Goal: Entertainment & Leisure: Consume media (video, audio)

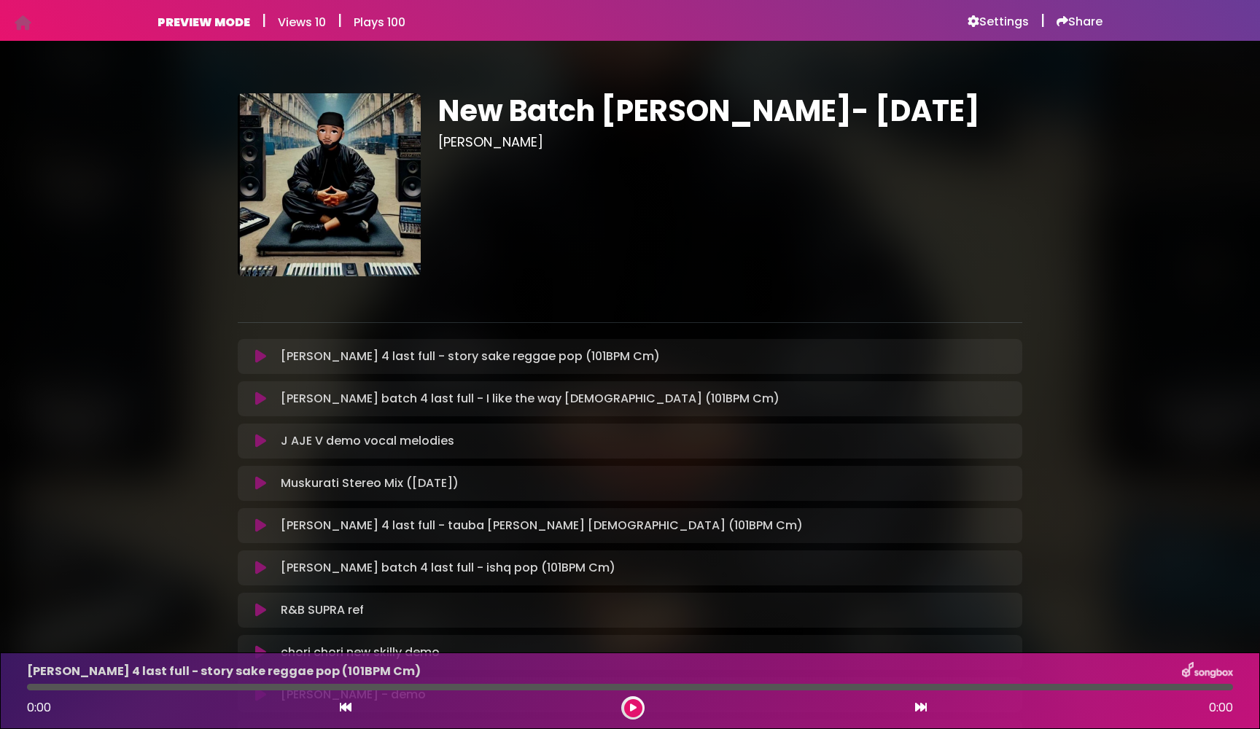
click at [262, 357] on icon at bounding box center [260, 356] width 11 height 15
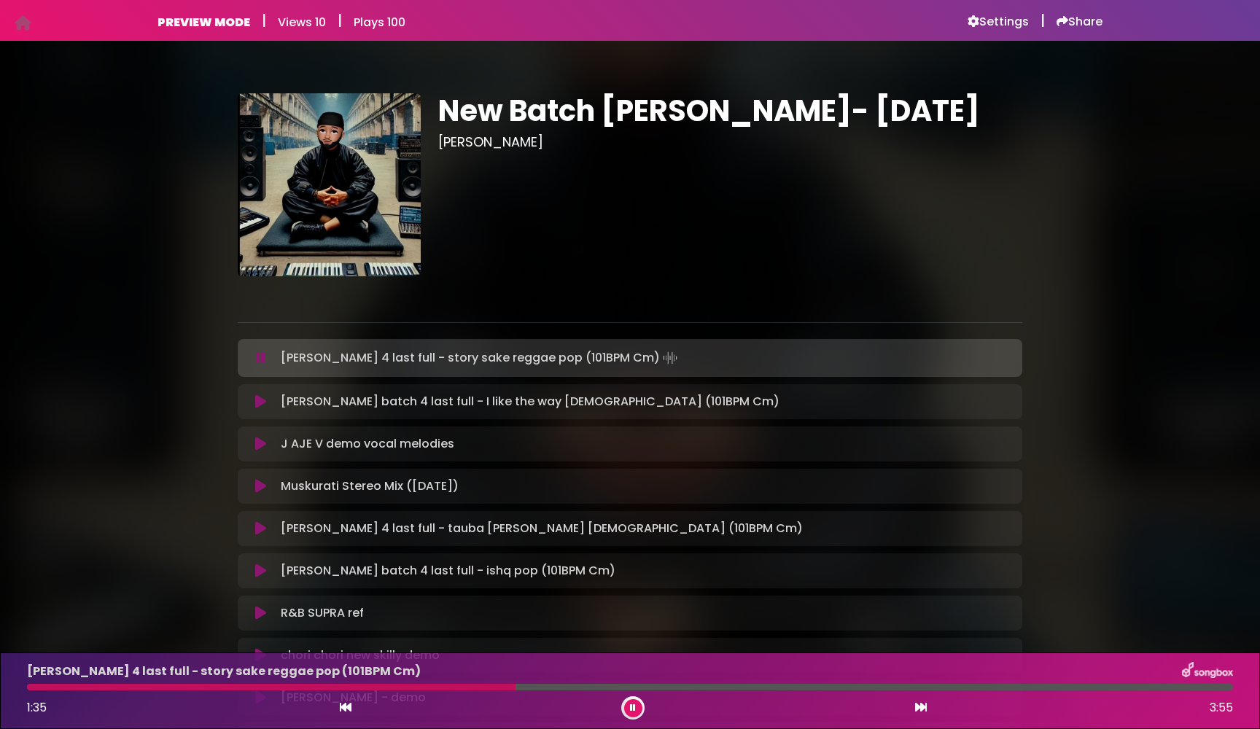
click at [259, 357] on icon at bounding box center [260, 358] width 9 height 15
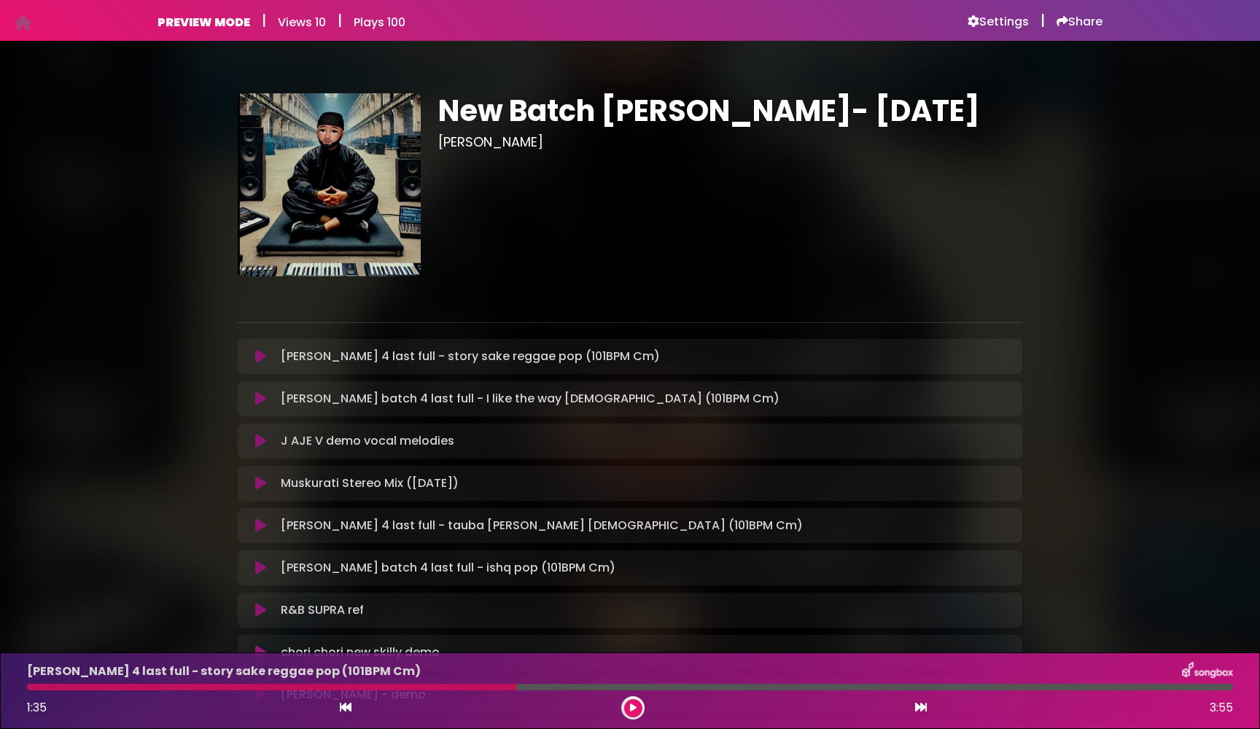
click at [257, 396] on icon at bounding box center [260, 399] width 11 height 15
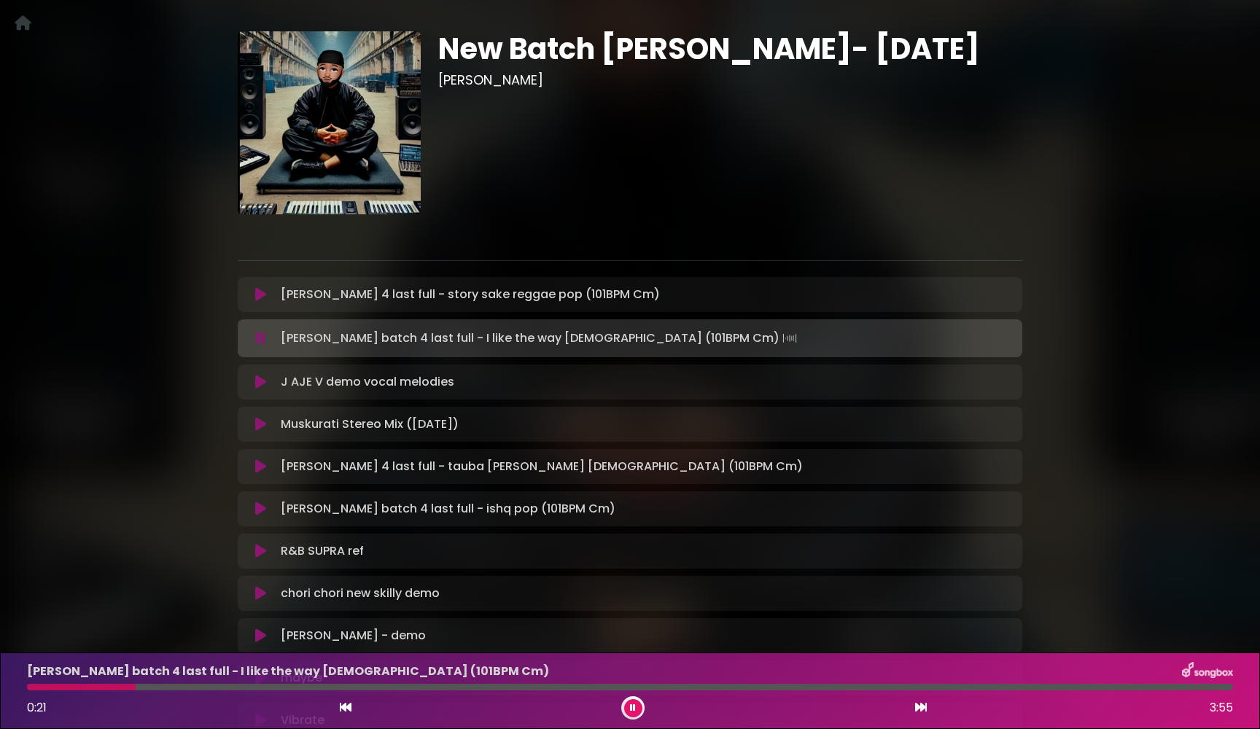
scroll to position [65, 0]
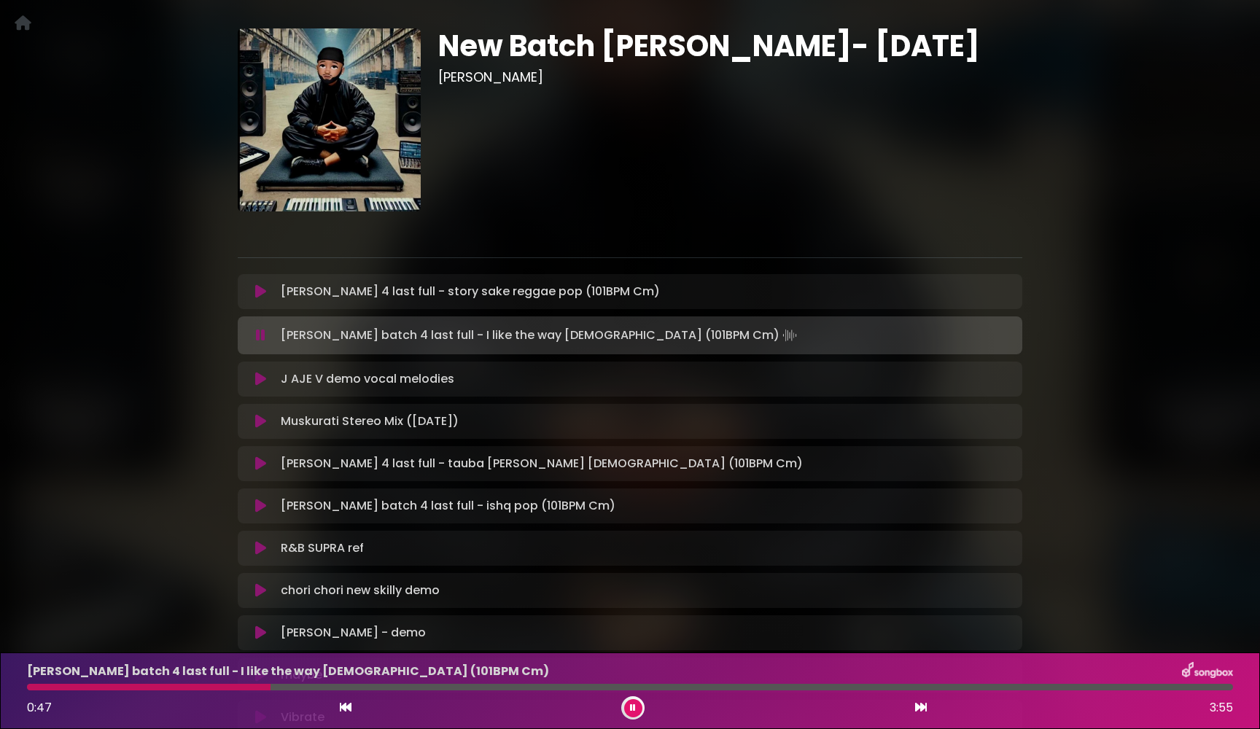
click at [253, 376] on button at bounding box center [261, 379] width 28 height 15
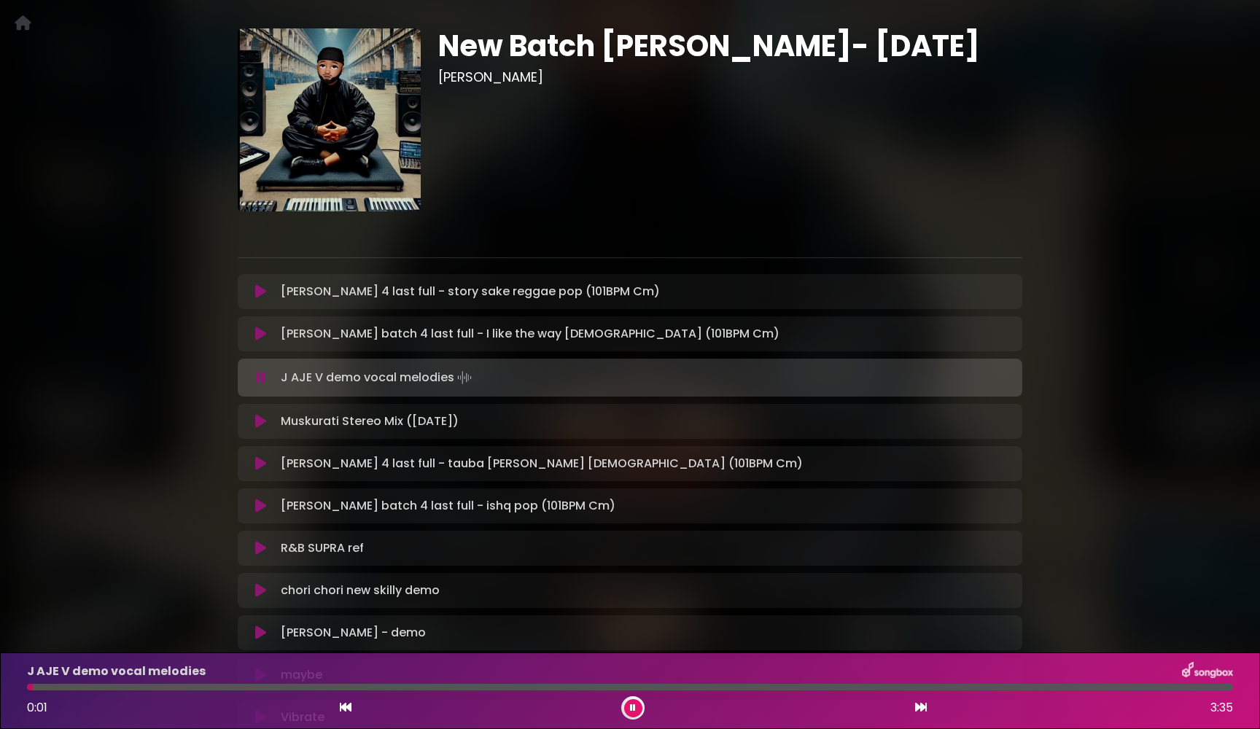
click at [219, 684] on div at bounding box center [630, 687] width 1206 height 7
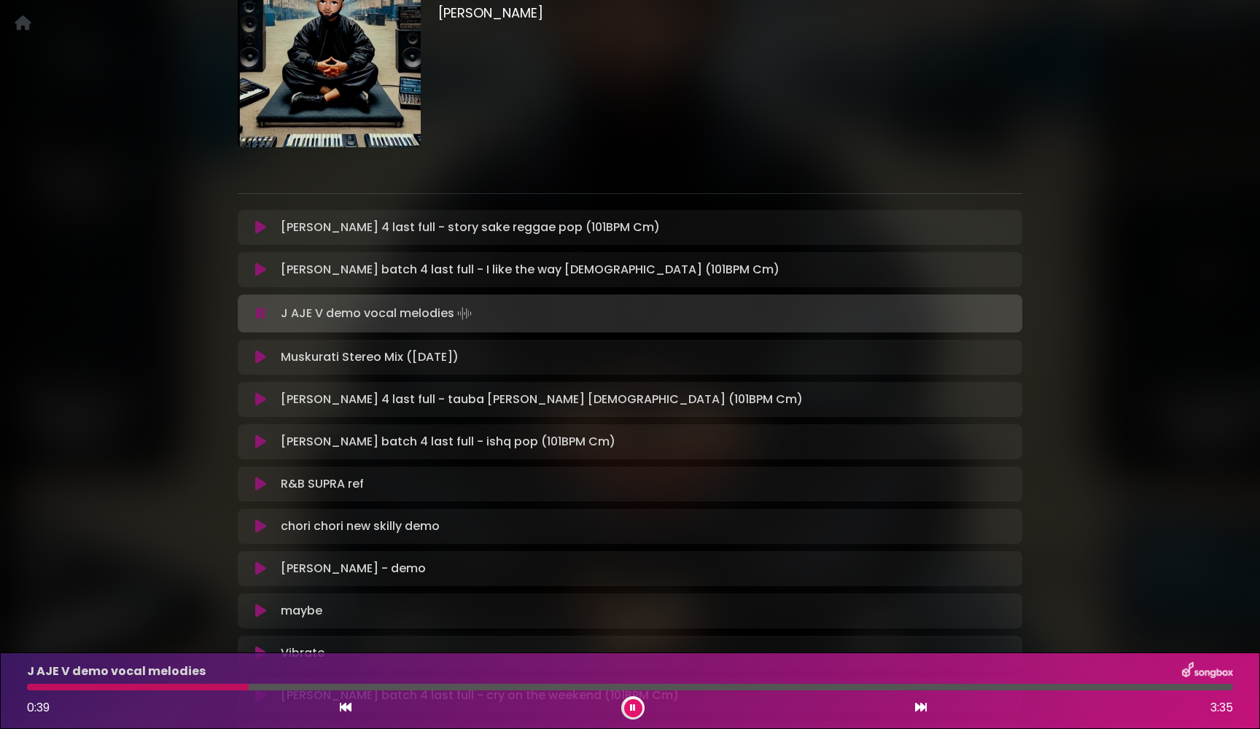
scroll to position [131, 0]
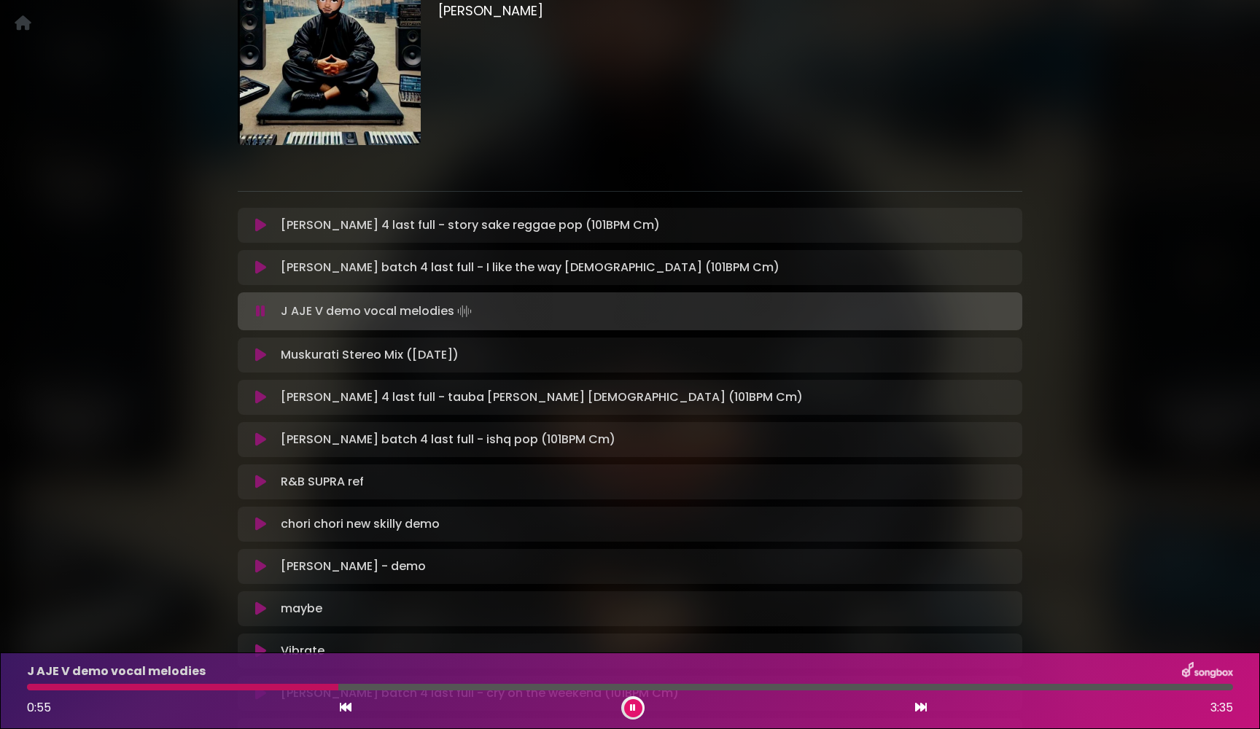
click at [255, 356] on icon at bounding box center [260, 355] width 11 height 15
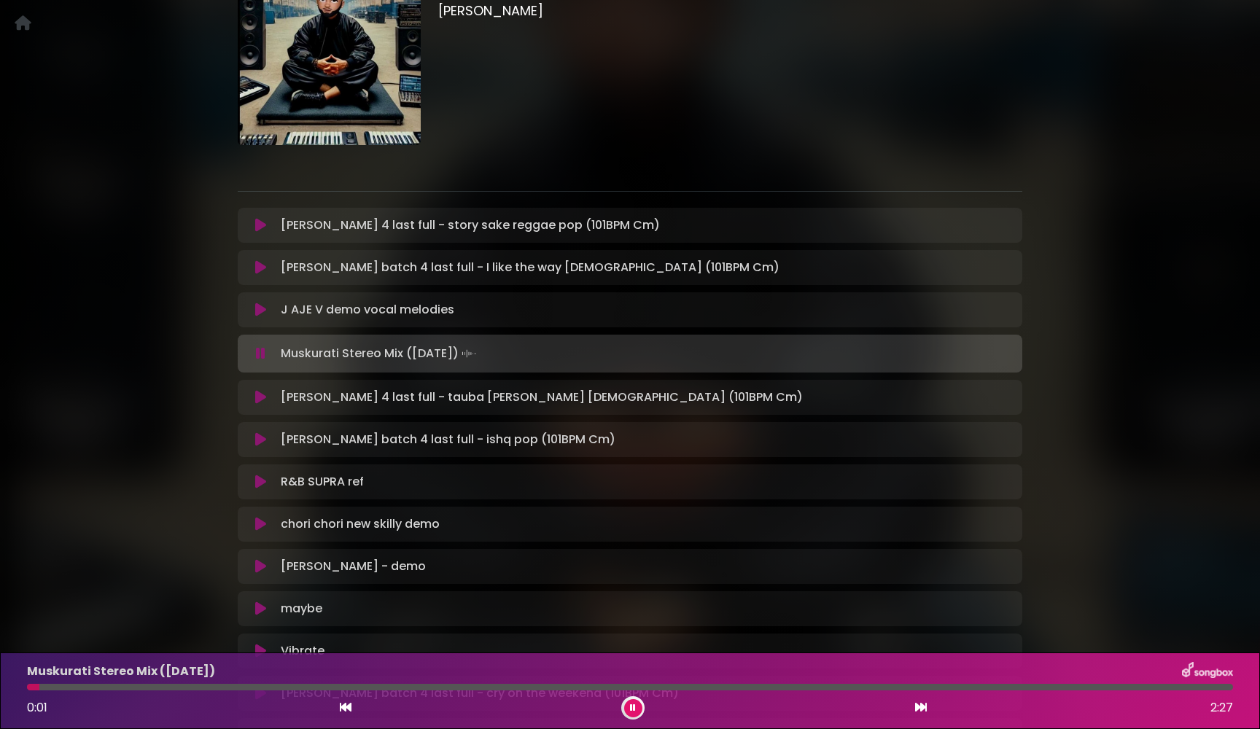
click at [158, 686] on div at bounding box center [630, 687] width 1206 height 7
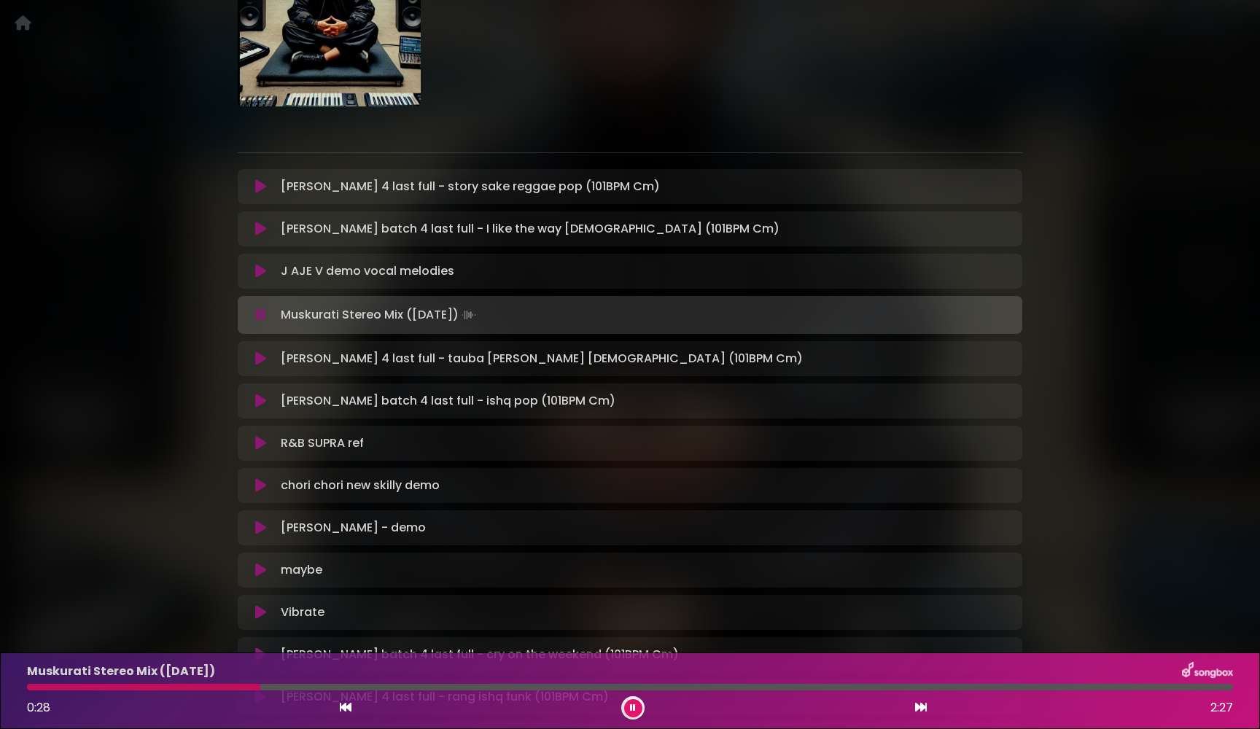
scroll to position [176, 0]
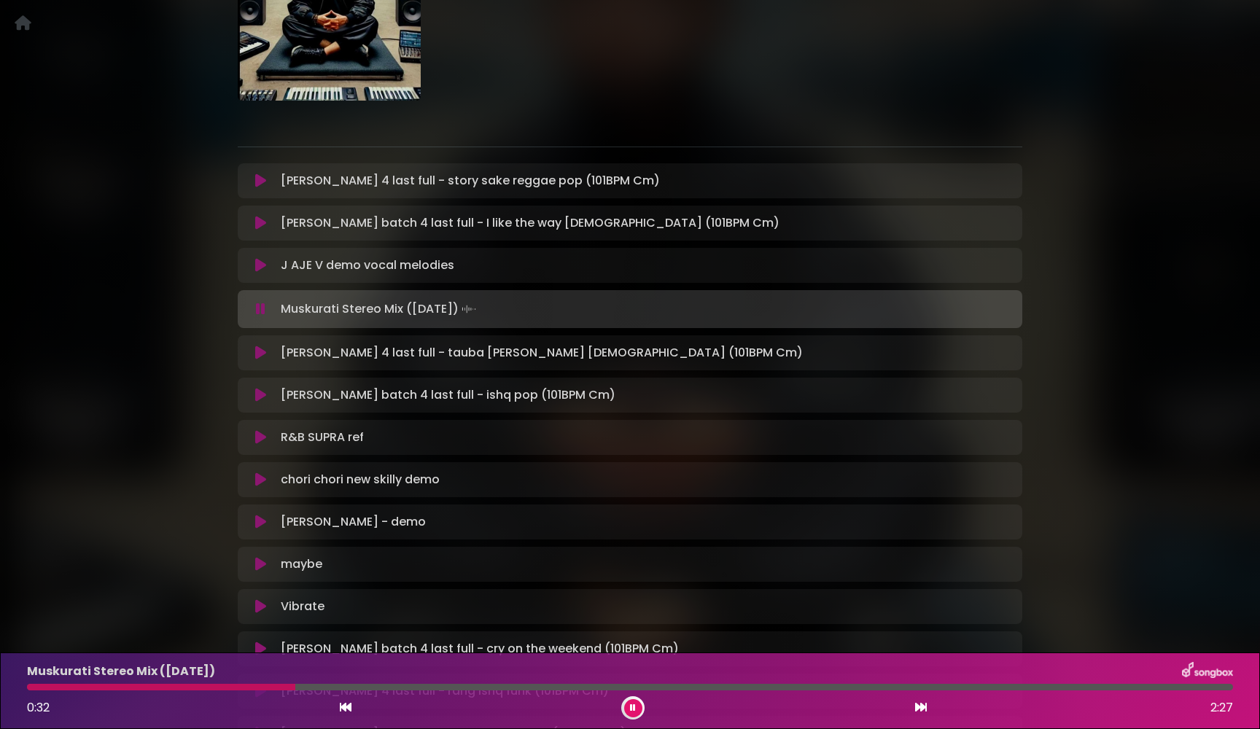
click at [259, 353] on icon at bounding box center [260, 353] width 11 height 15
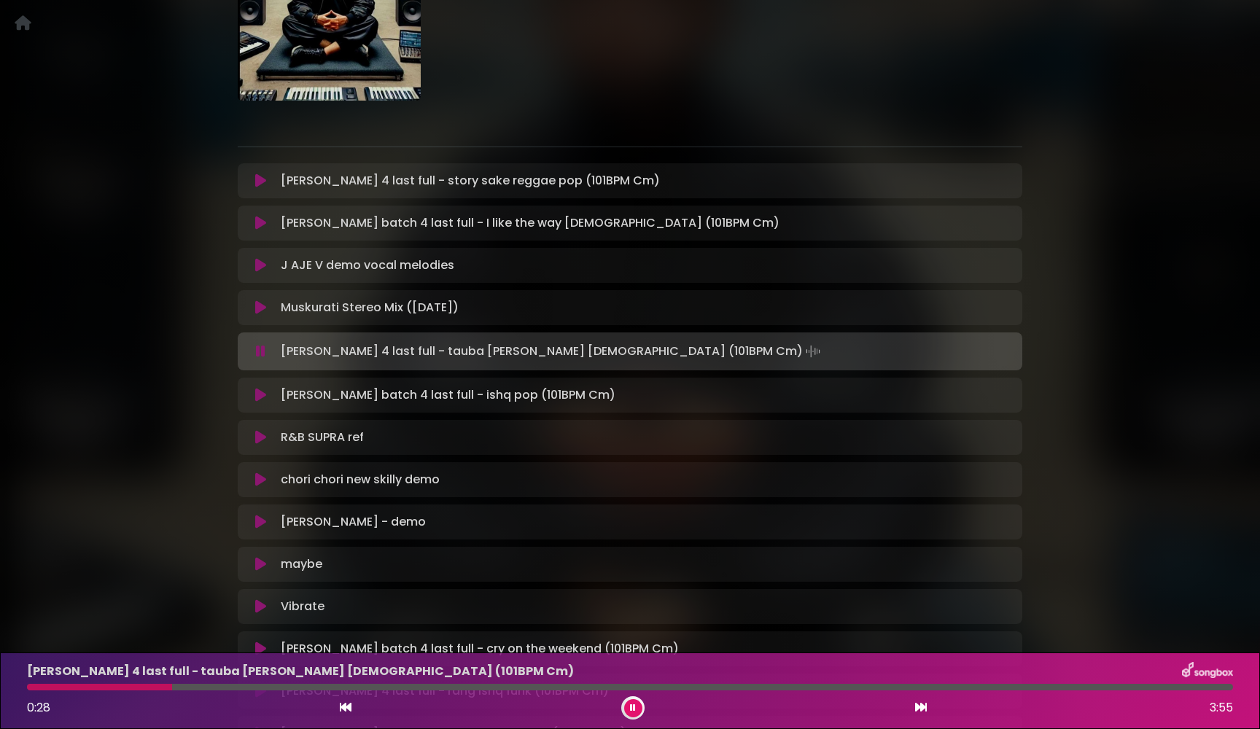
click at [259, 353] on icon at bounding box center [260, 351] width 9 height 15
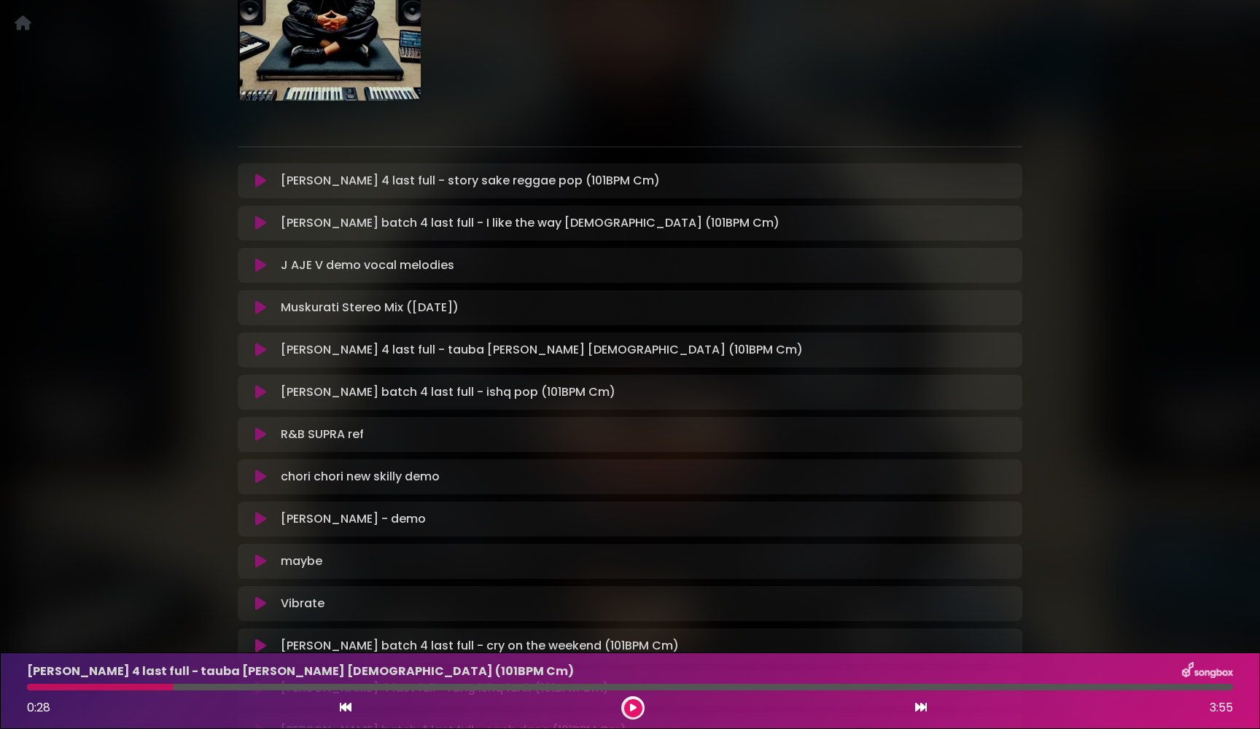
click at [259, 353] on icon at bounding box center [260, 350] width 11 height 15
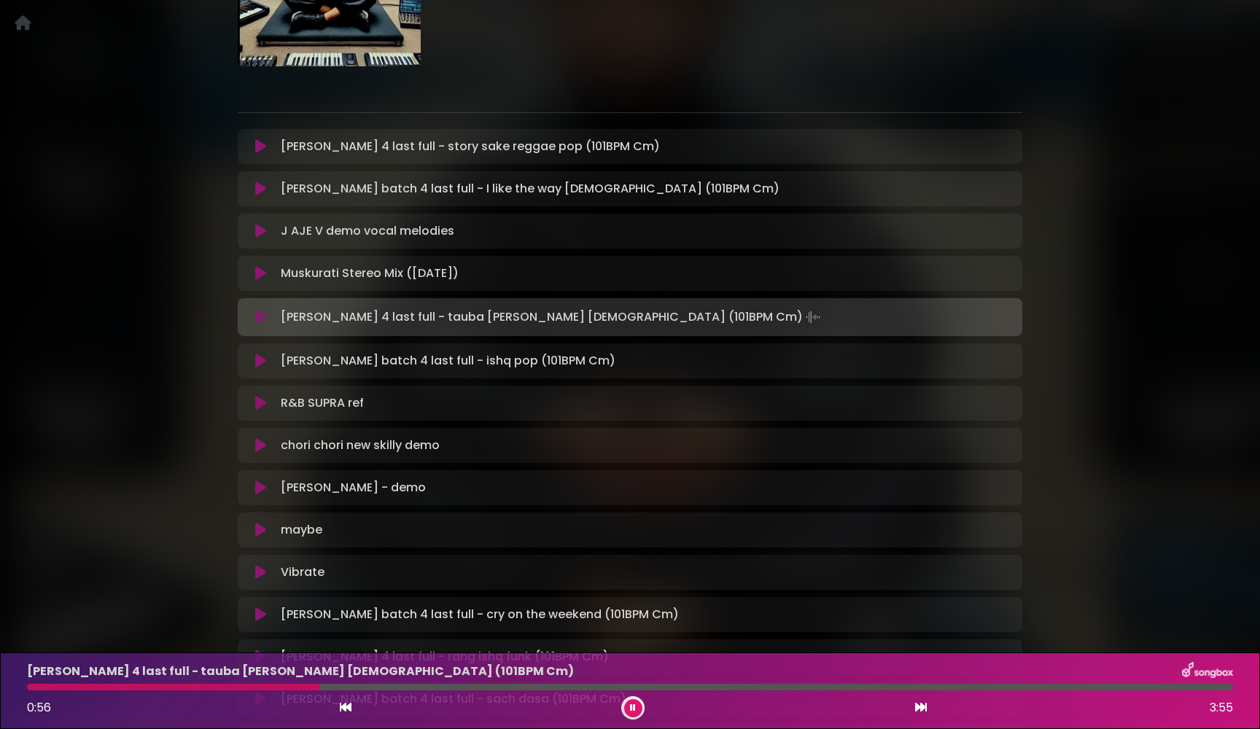
scroll to position [220, 0]
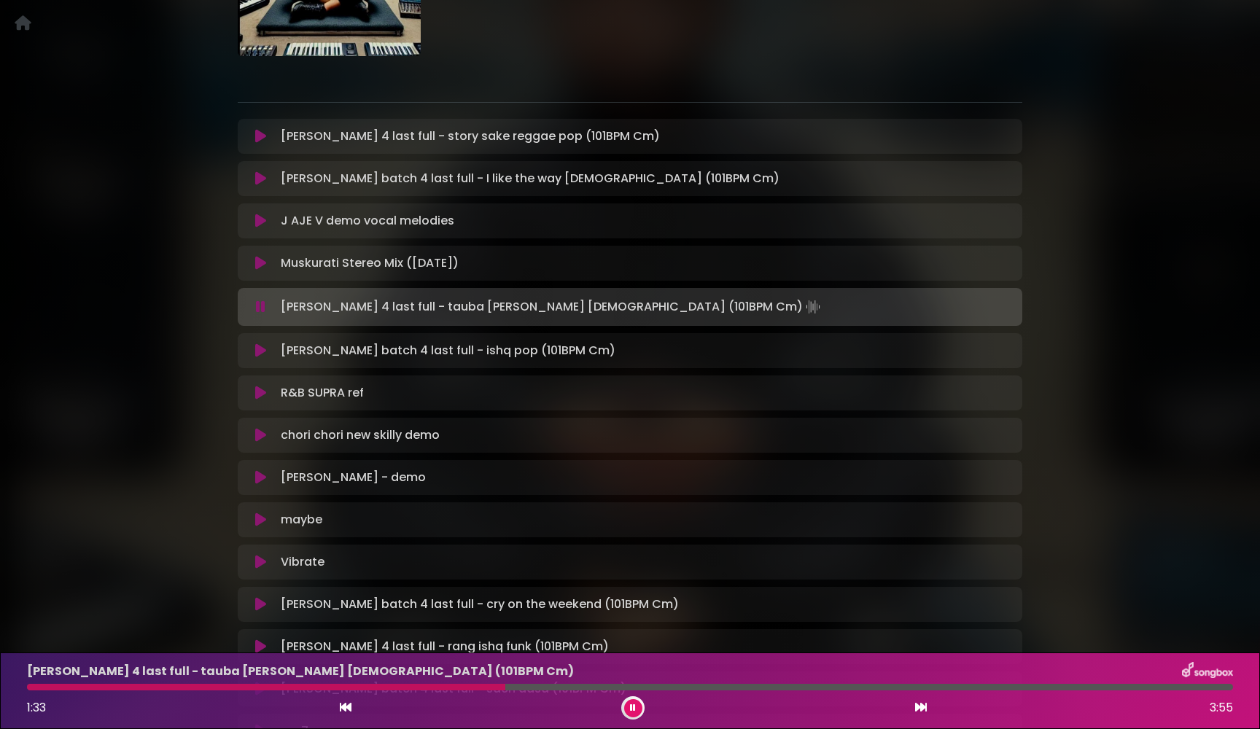
click at [259, 353] on icon at bounding box center [260, 351] width 11 height 15
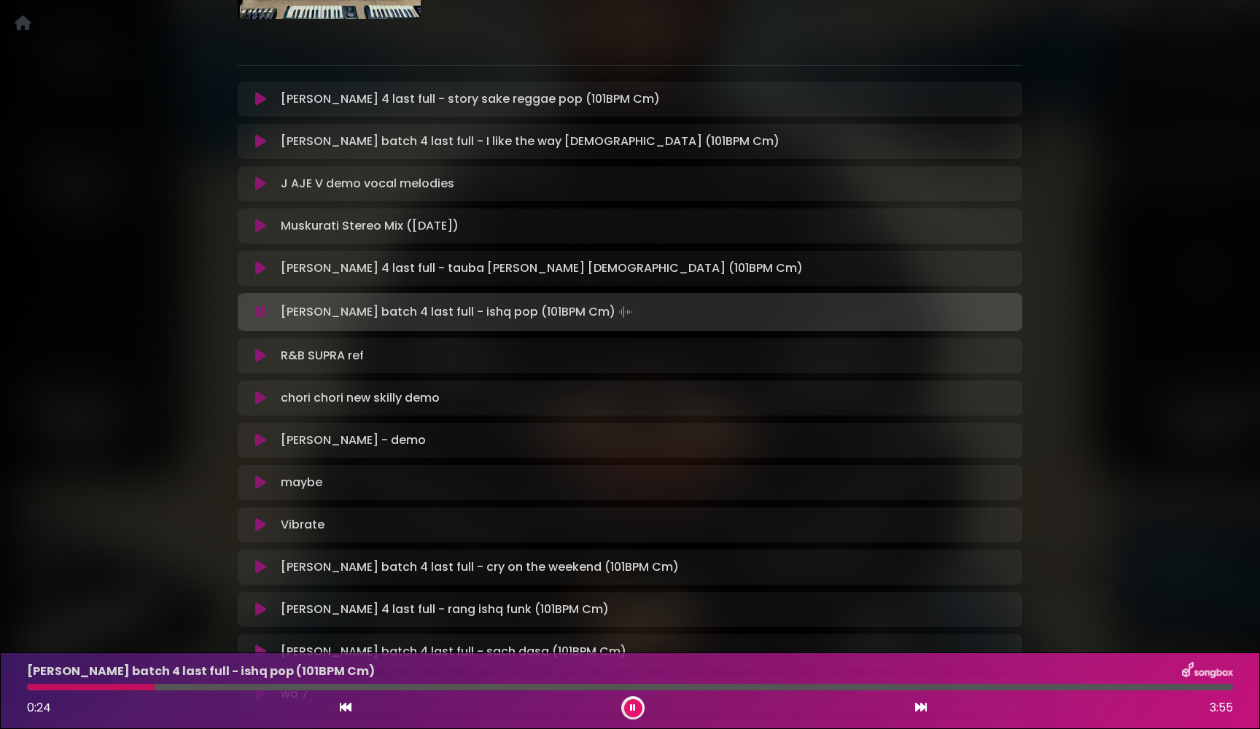
scroll to position [299, 0]
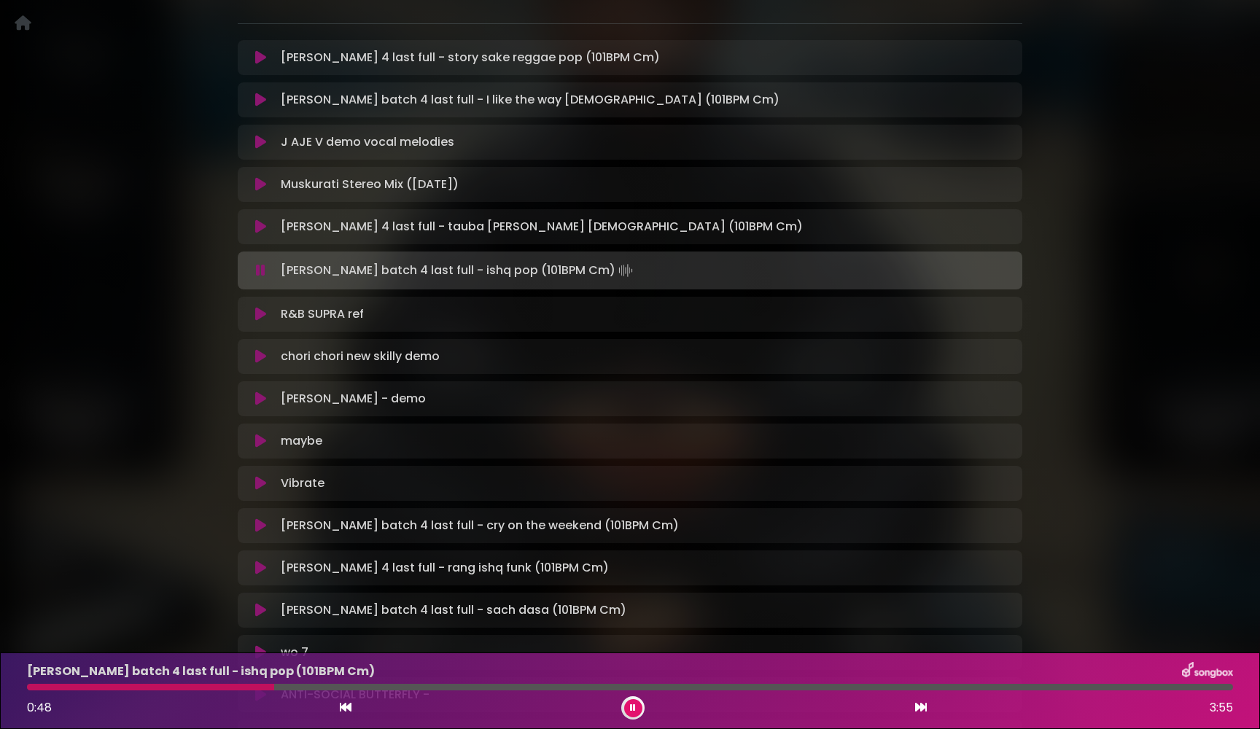
click at [257, 311] on icon at bounding box center [260, 314] width 11 height 15
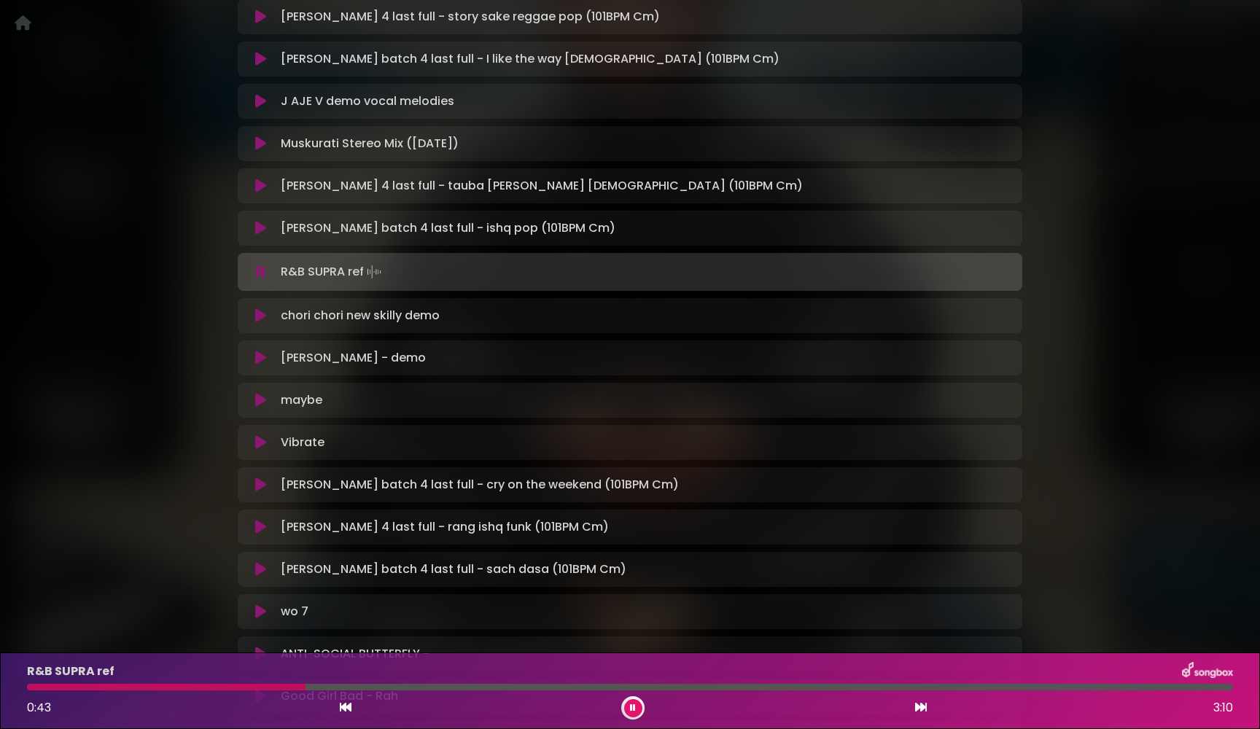
scroll to position [349, 0]
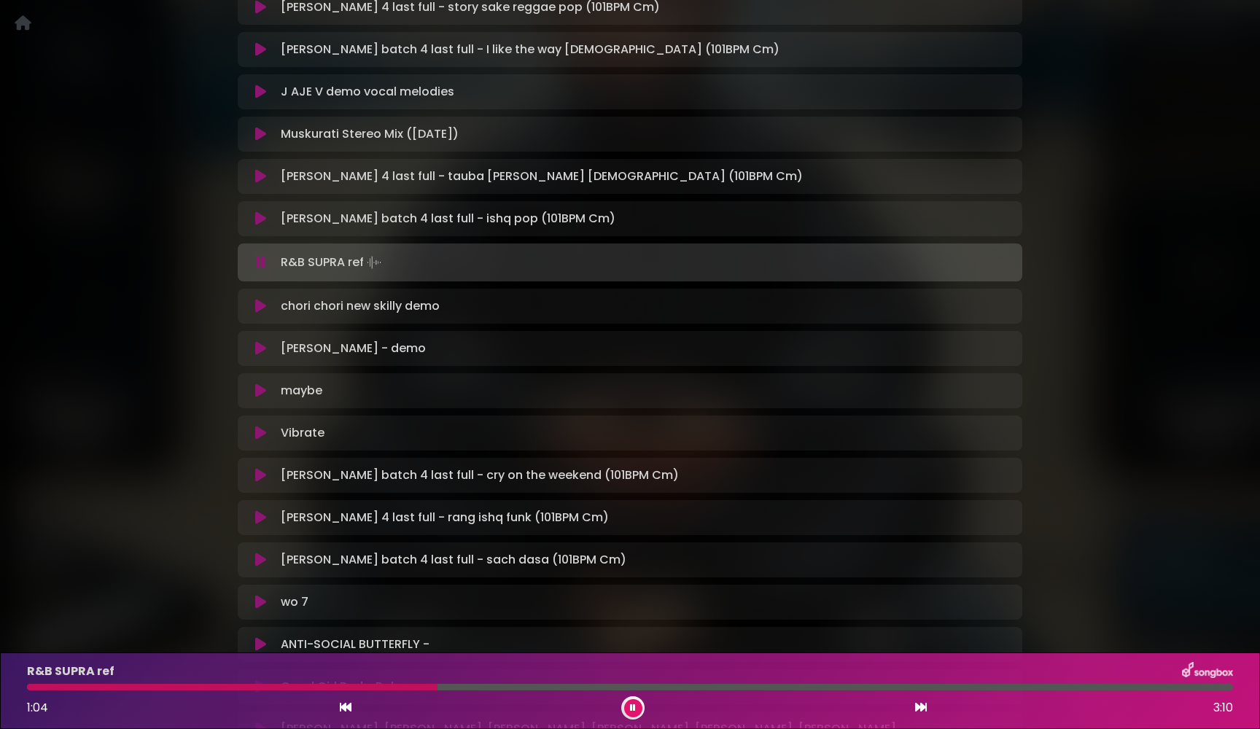
click at [260, 390] on icon at bounding box center [260, 391] width 11 height 15
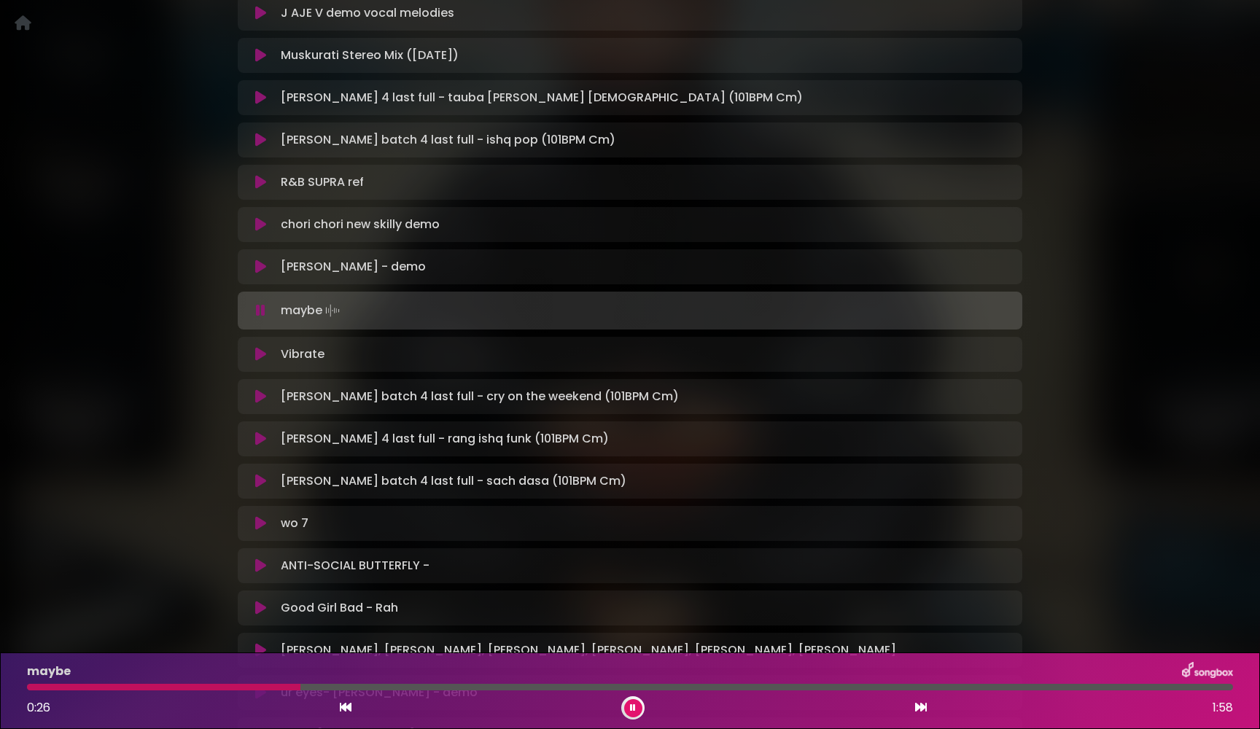
scroll to position [438, 0]
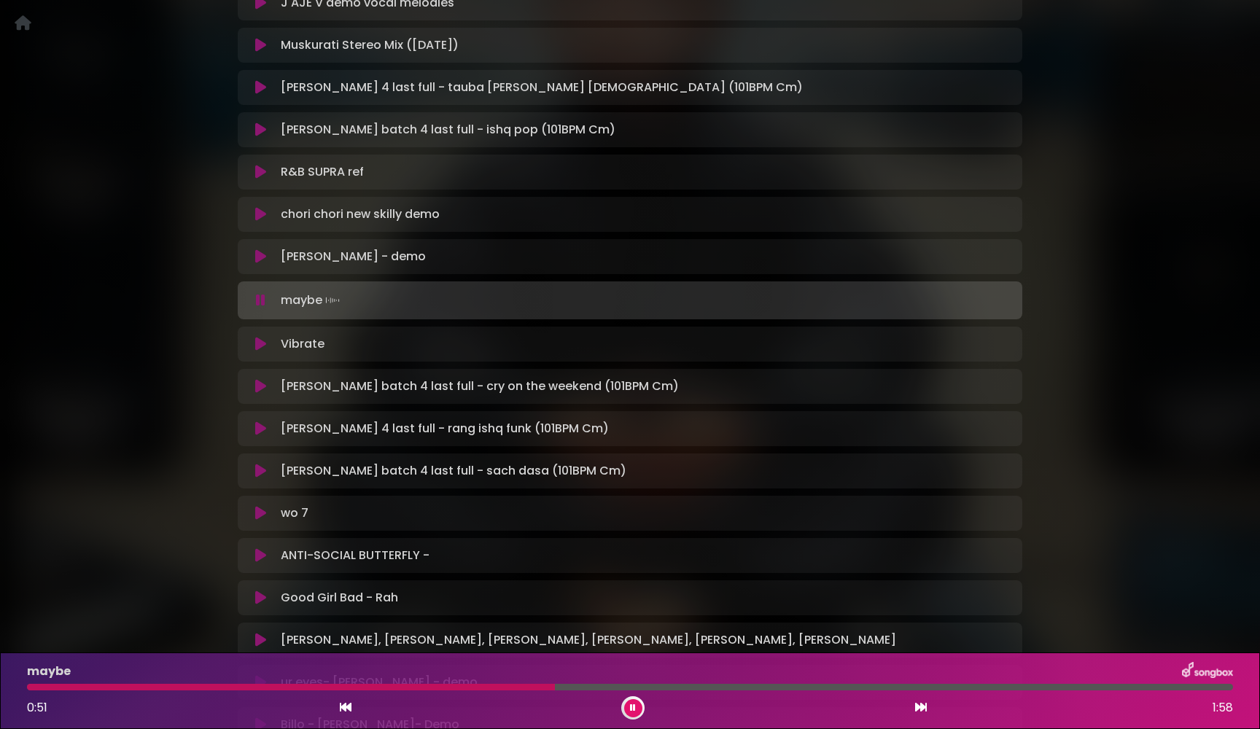
click at [265, 387] on icon at bounding box center [260, 386] width 11 height 15
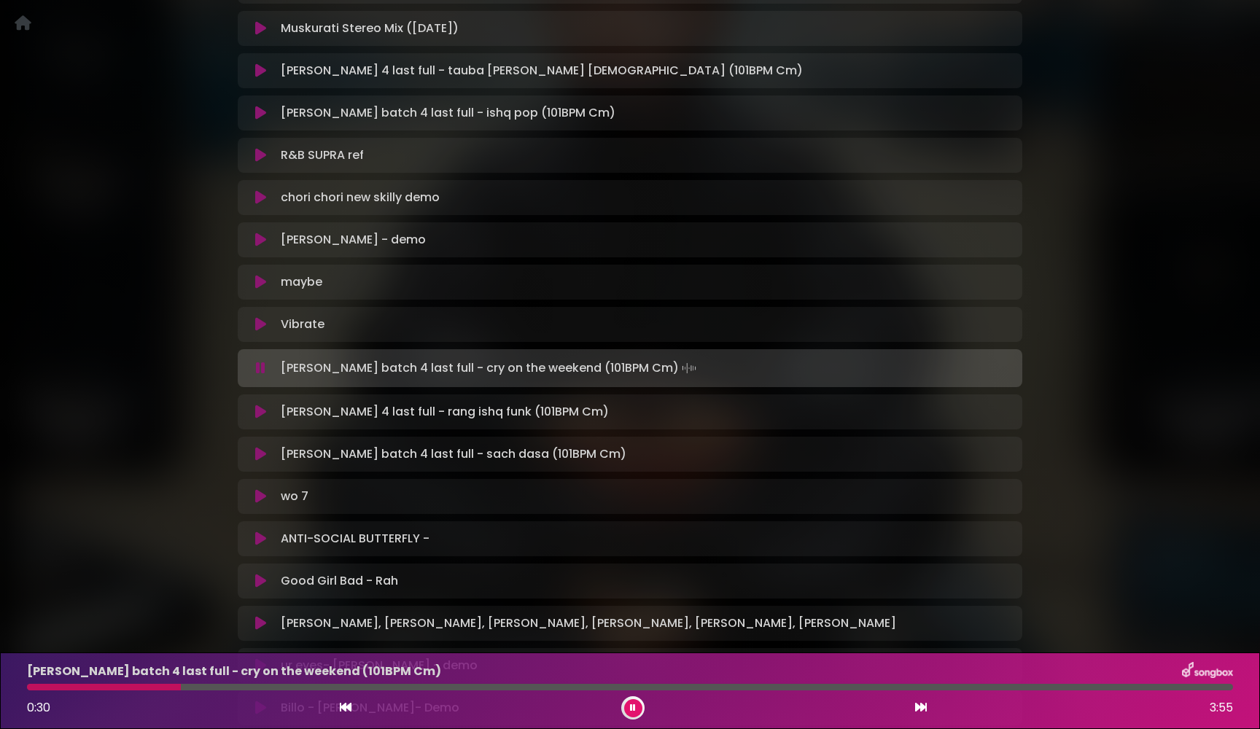
scroll to position [465, 0]
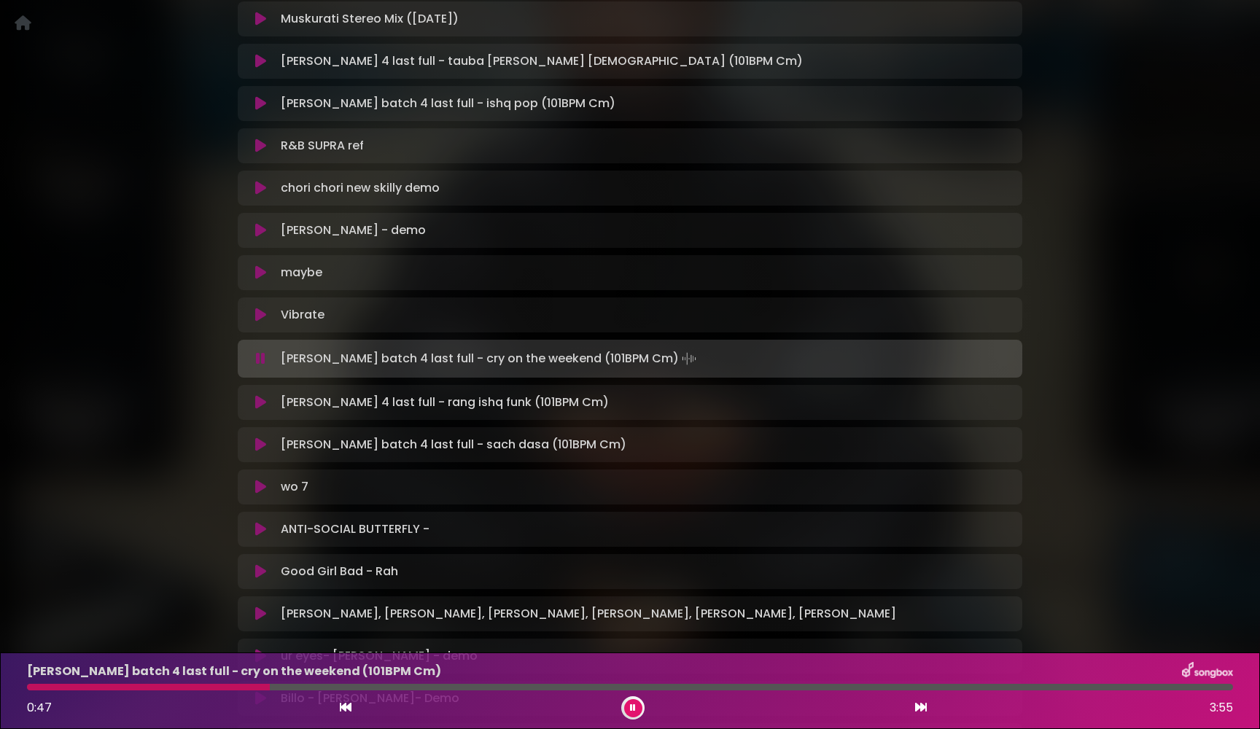
click at [259, 401] on icon at bounding box center [260, 402] width 11 height 15
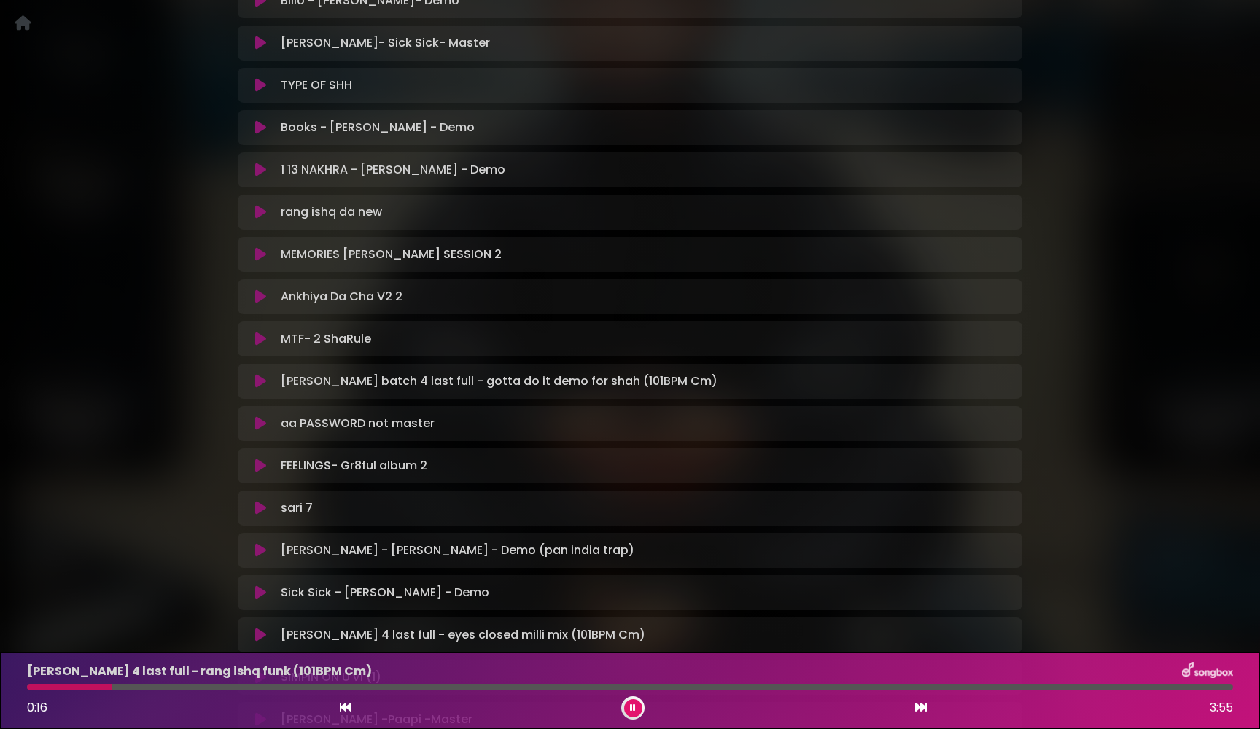
scroll to position [1163, 0]
click at [257, 378] on icon at bounding box center [260, 380] width 11 height 15
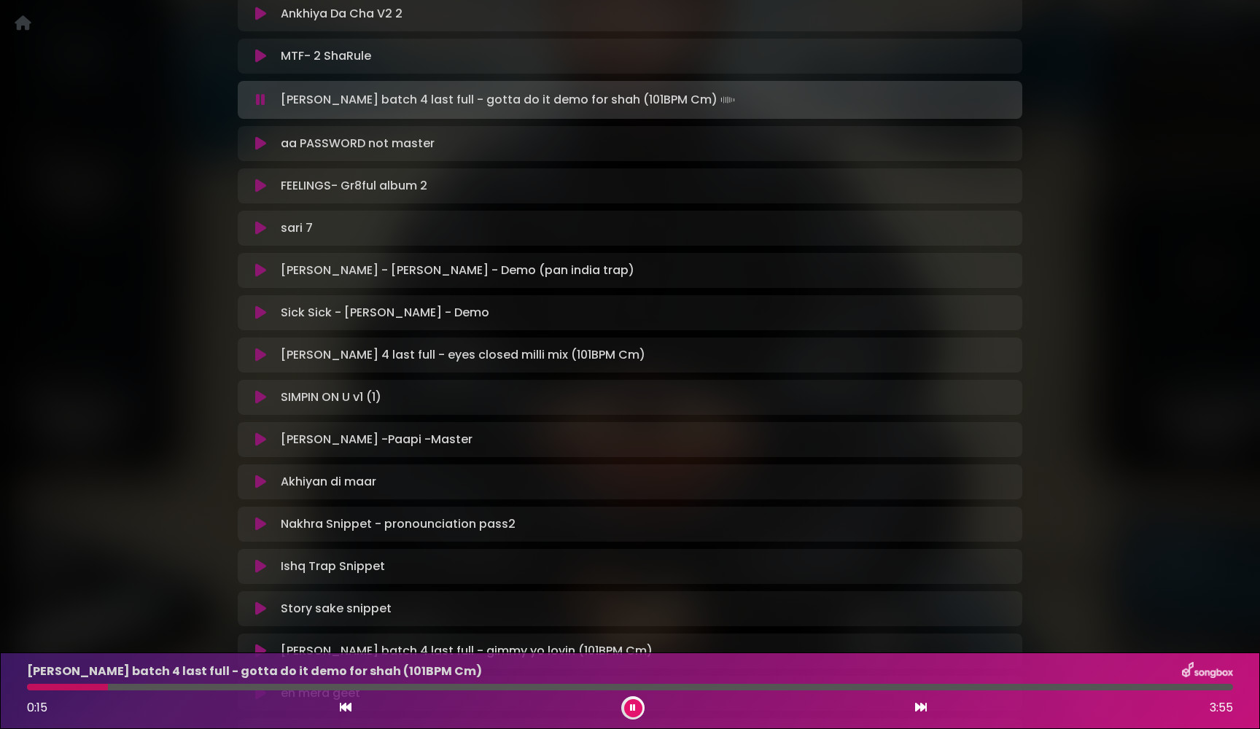
scroll to position [1451, 0]
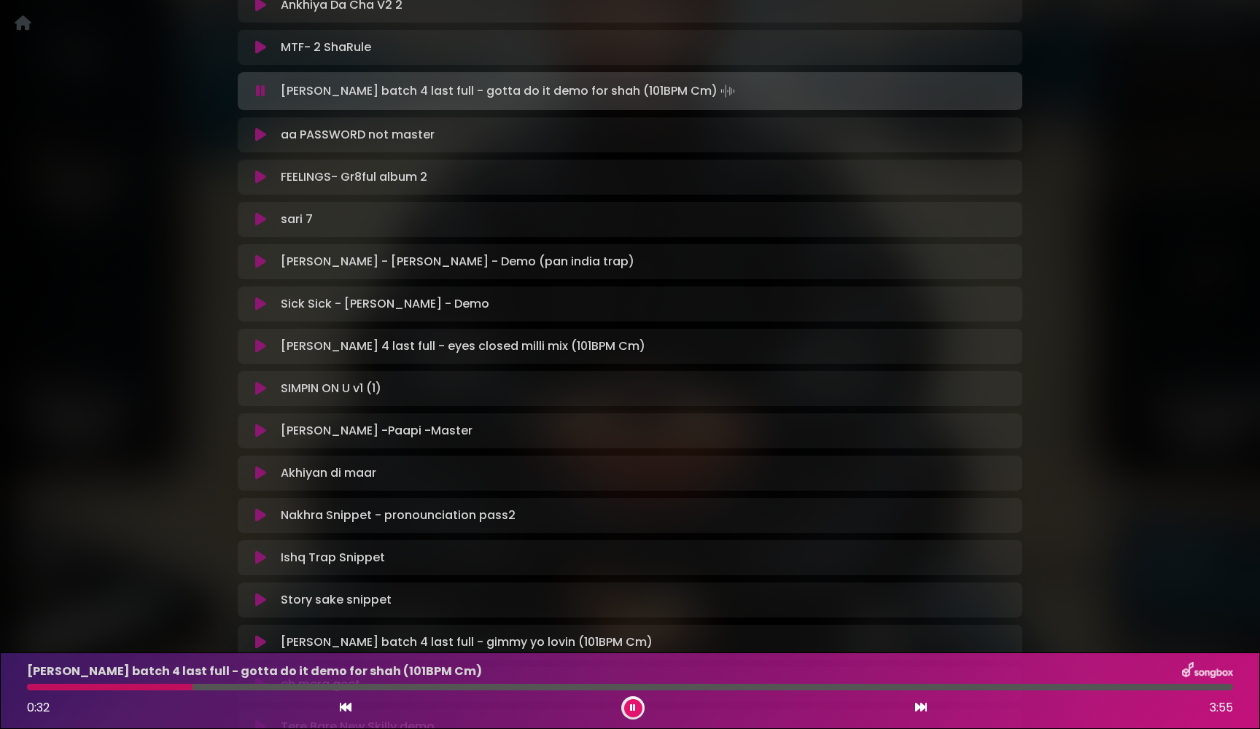
click at [258, 345] on icon at bounding box center [260, 346] width 11 height 15
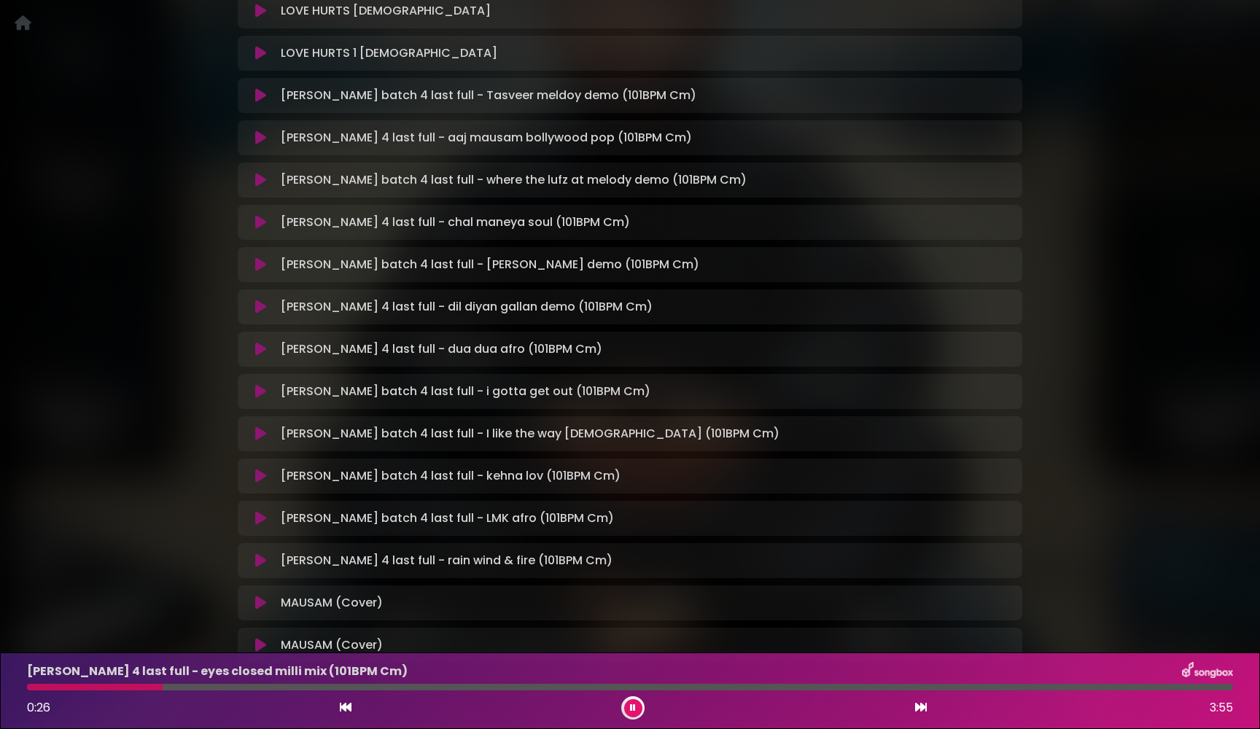
scroll to position [2381, 0]
click at [256, 471] on icon at bounding box center [260, 475] width 11 height 15
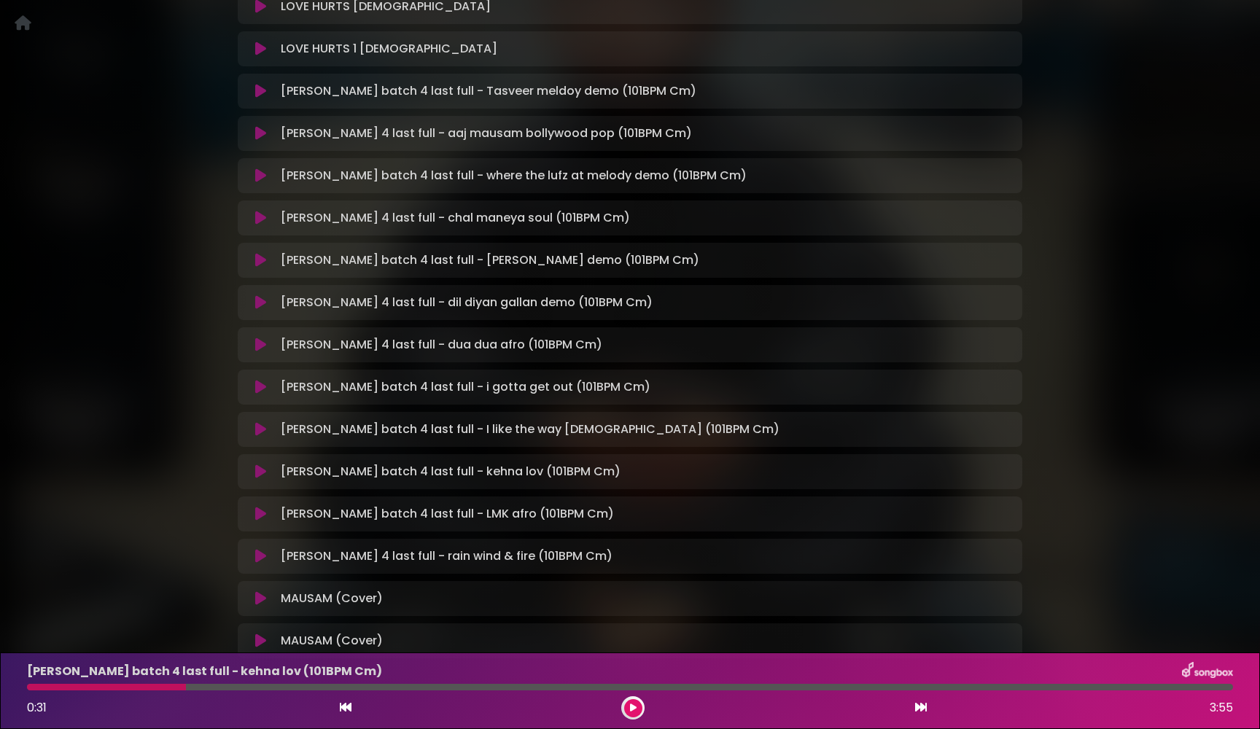
click at [260, 472] on icon at bounding box center [260, 472] width 11 height 15
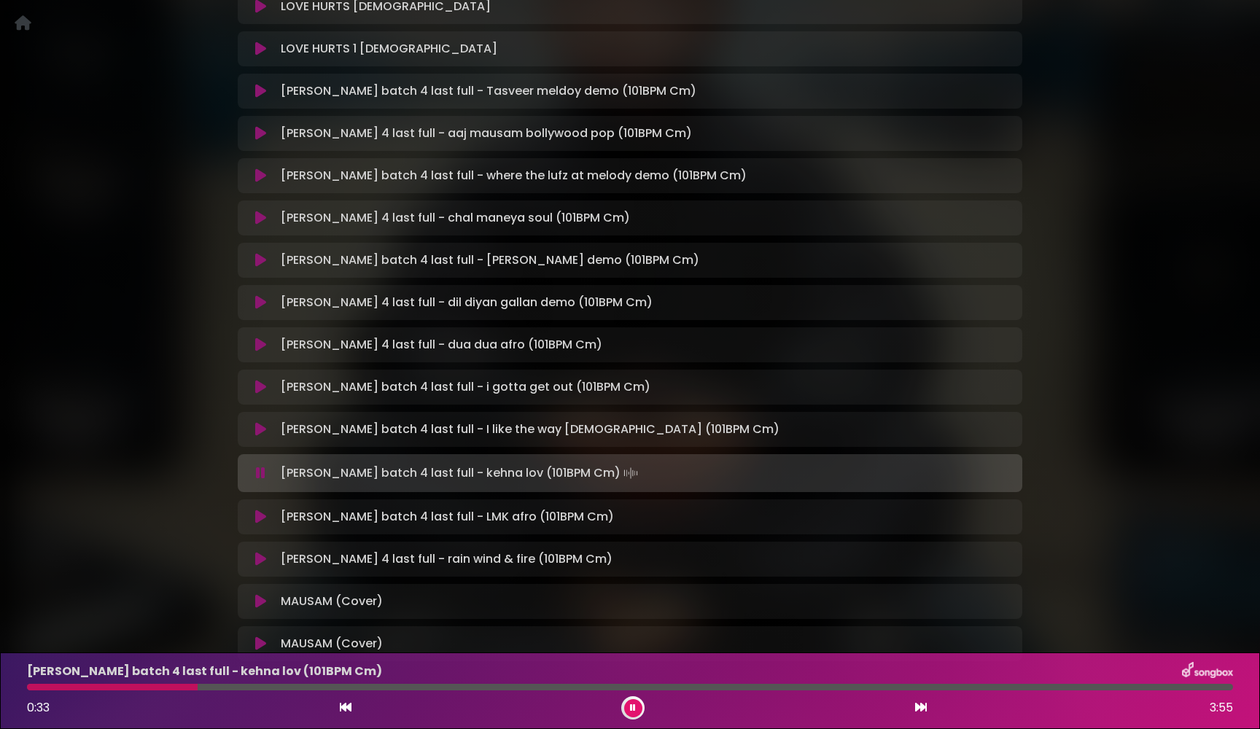
click at [260, 472] on icon at bounding box center [260, 473] width 9 height 15
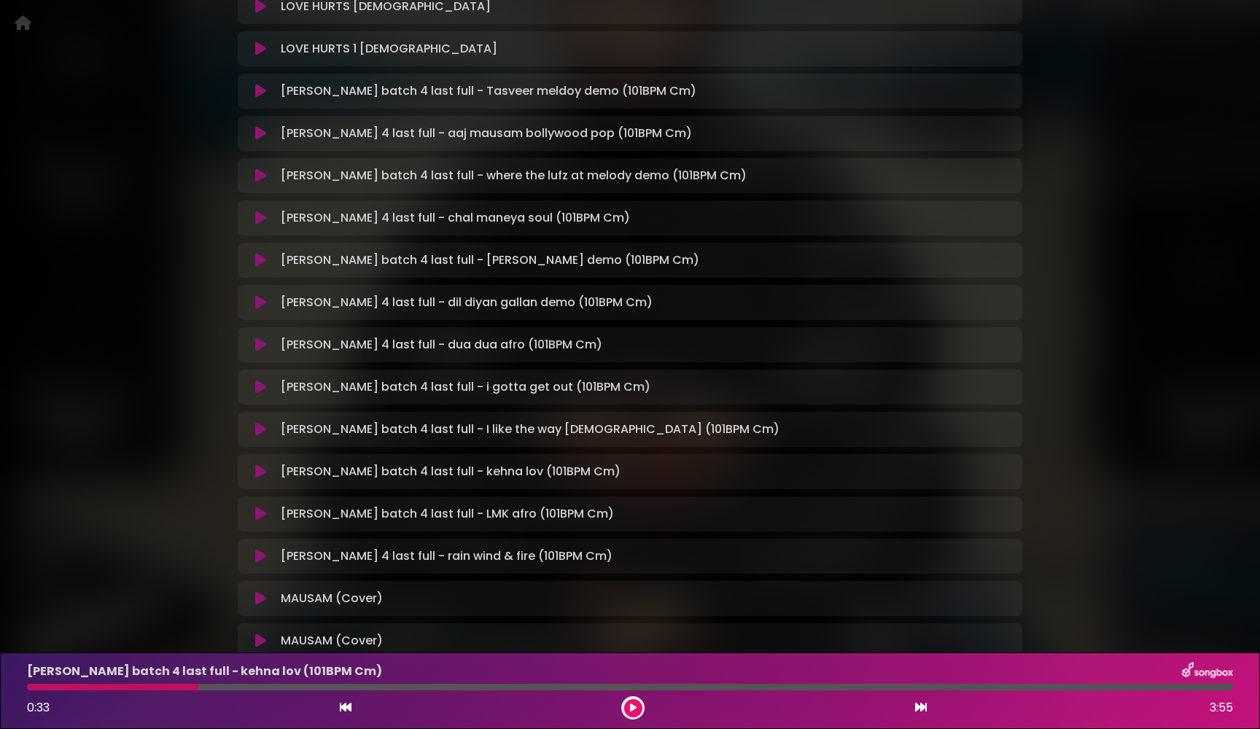
click at [260, 472] on icon at bounding box center [260, 472] width 11 height 15
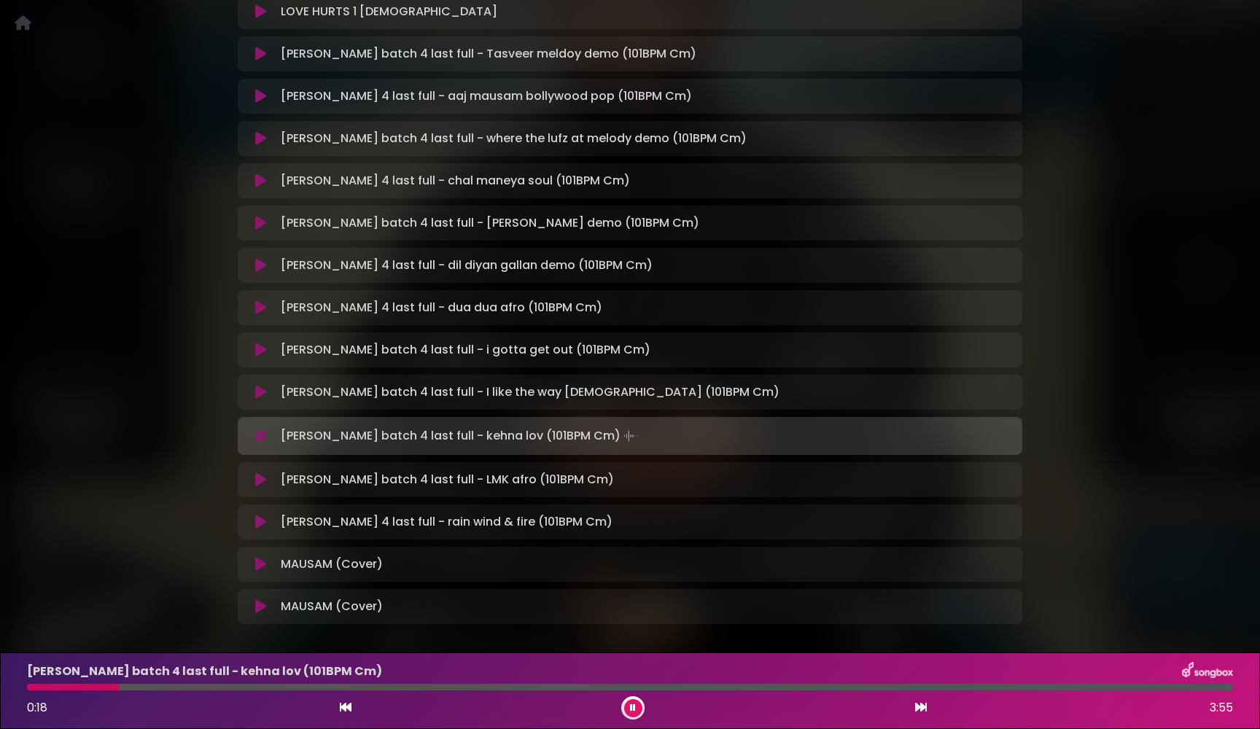
scroll to position [2451, 0]
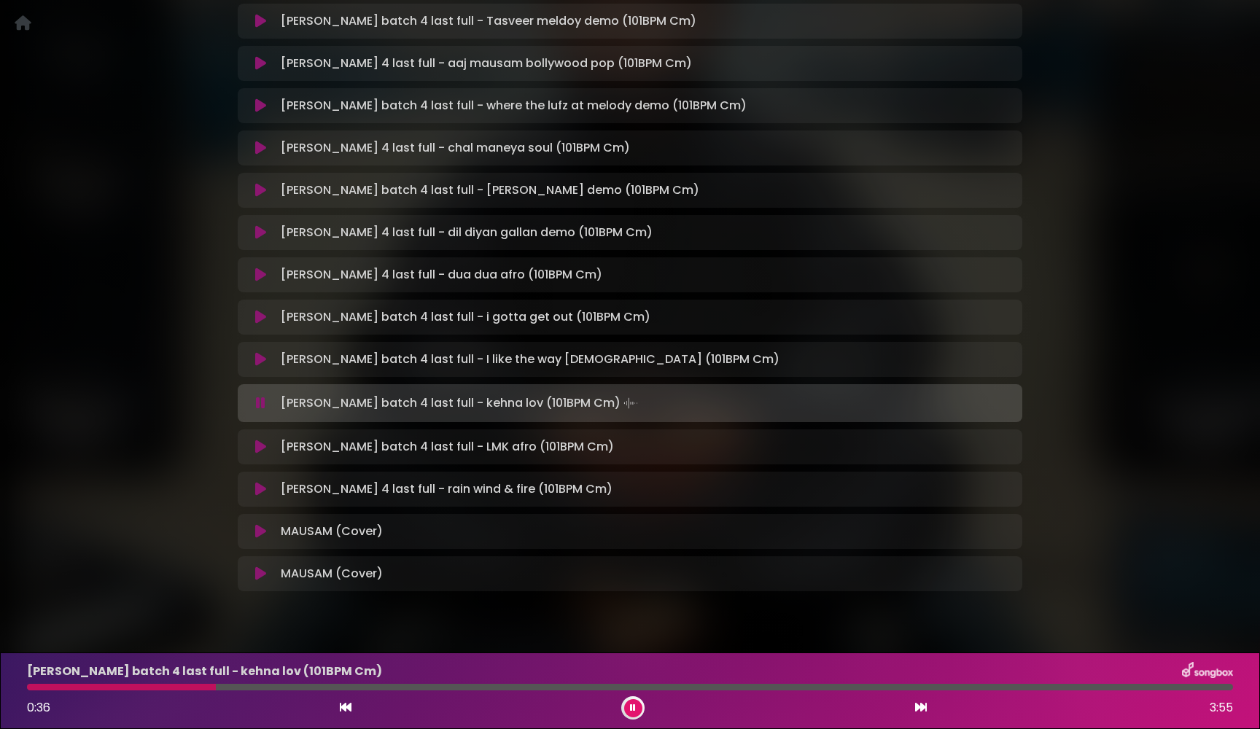
click at [260, 529] on icon at bounding box center [260, 531] width 11 height 15
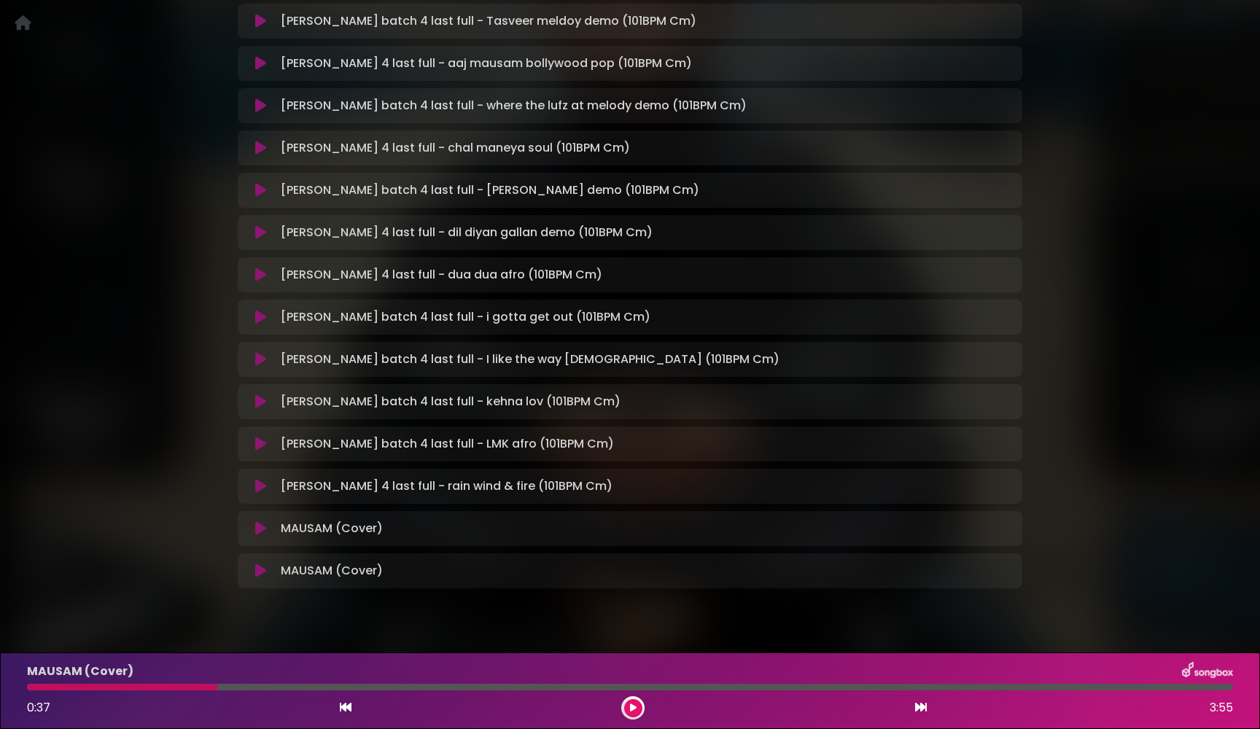
click at [260, 529] on icon at bounding box center [260, 529] width 11 height 15
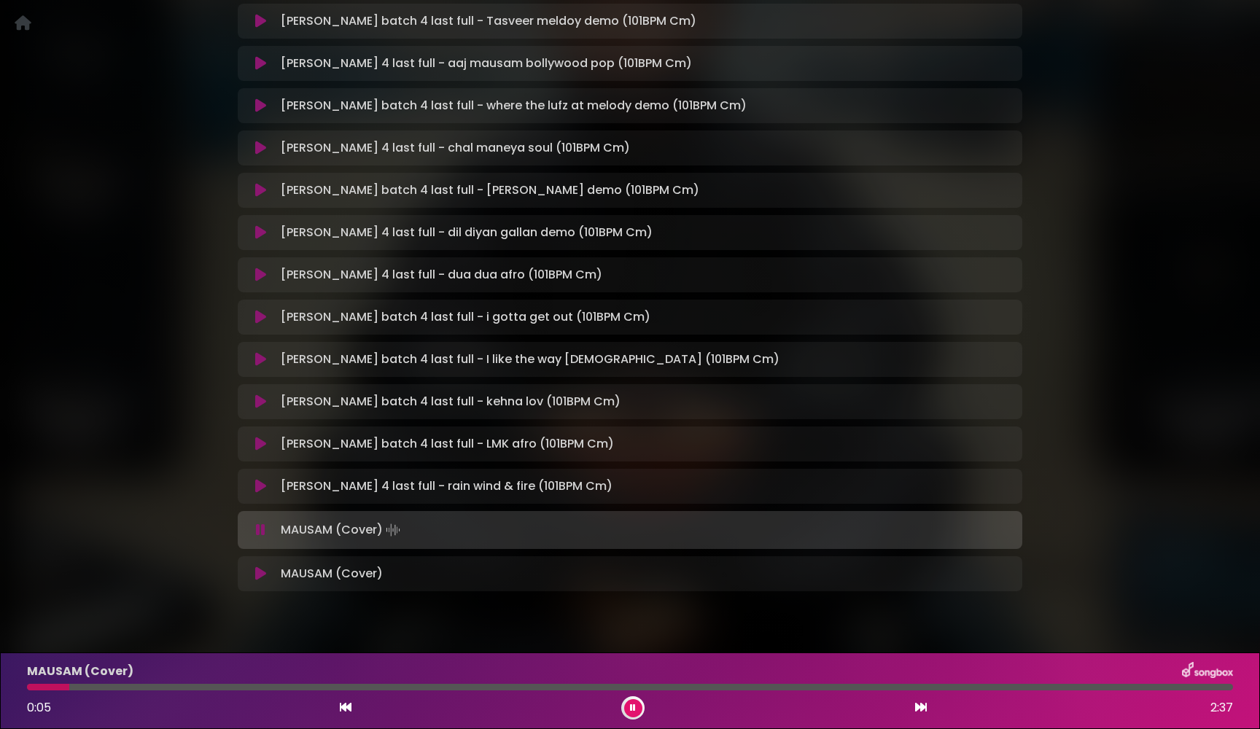
click at [259, 529] on icon at bounding box center [260, 530] width 9 height 15
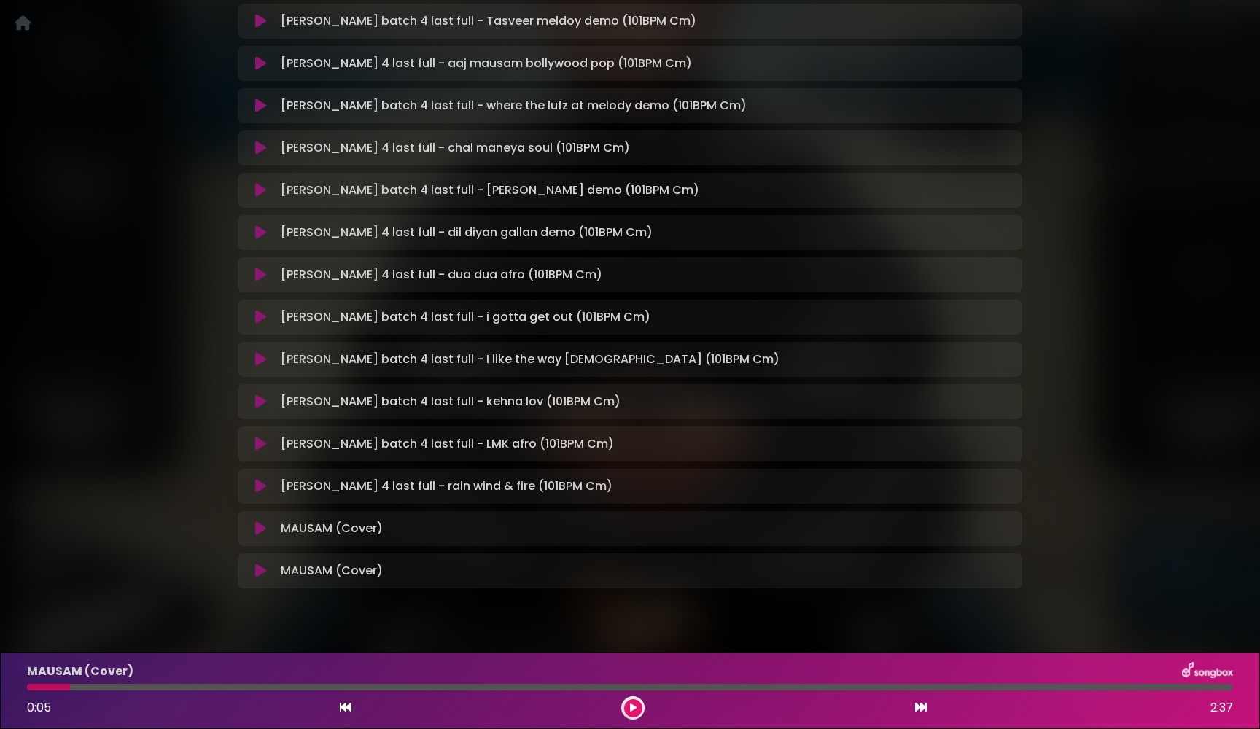
click at [37, 689] on div at bounding box center [48, 687] width 43 height 7
drag, startPoint x: 68, startPoint y: 684, endPoint x: 41, endPoint y: 684, distance: 27.0
click at [41, 684] on div at bounding box center [48, 687] width 43 height 7
click at [30, 689] on div at bounding box center [48, 687] width 43 height 7
click at [263, 527] on icon at bounding box center [260, 529] width 11 height 15
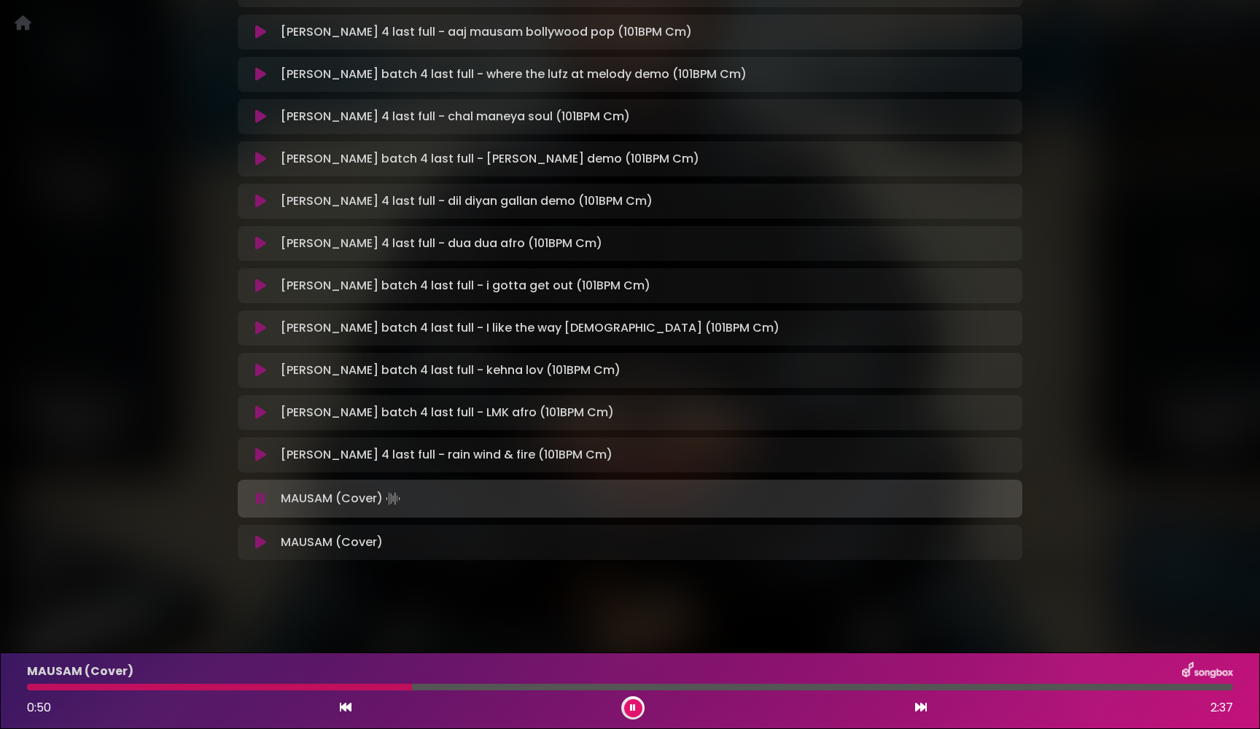
scroll to position [2482, 0]
click at [263, 496] on icon at bounding box center [260, 499] width 9 height 15
